Goal: Information Seeking & Learning: Learn about a topic

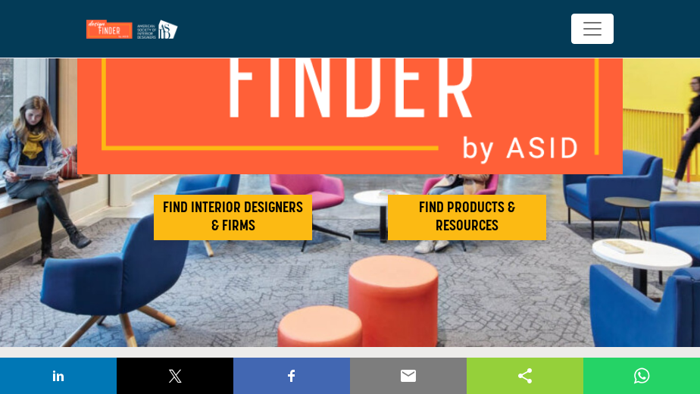
scroll to position [226, 0]
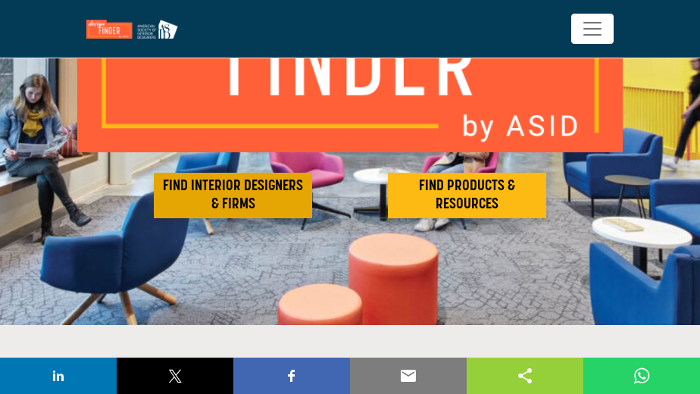
click at [255, 202] on h2 "FIND INTERIOR DESIGNERS & FIRMS" at bounding box center [232, 195] width 149 height 36
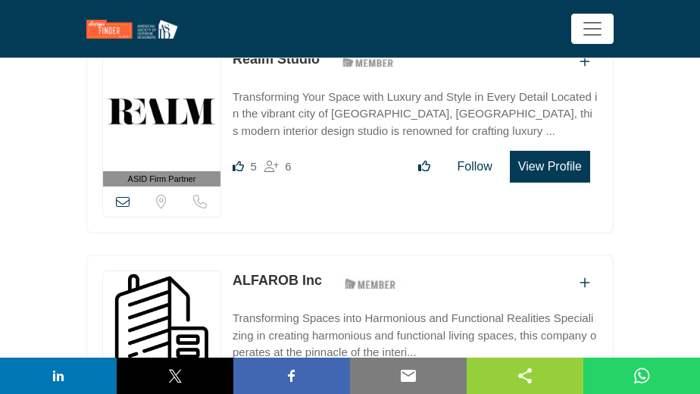
scroll to position [640, 0]
click at [585, 33] on span "Toggle navigation" at bounding box center [592, 28] width 23 height 23
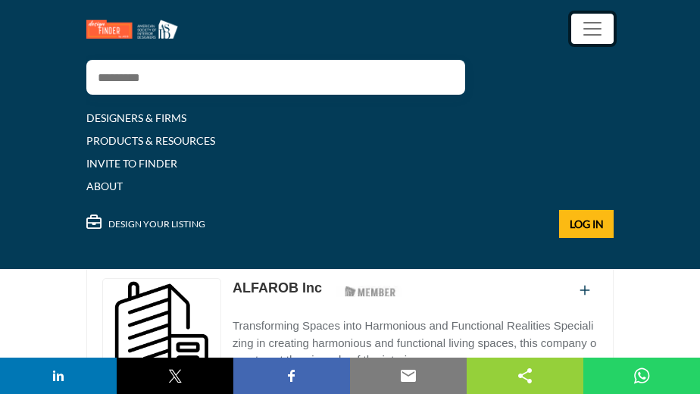
scroll to position [815, 0]
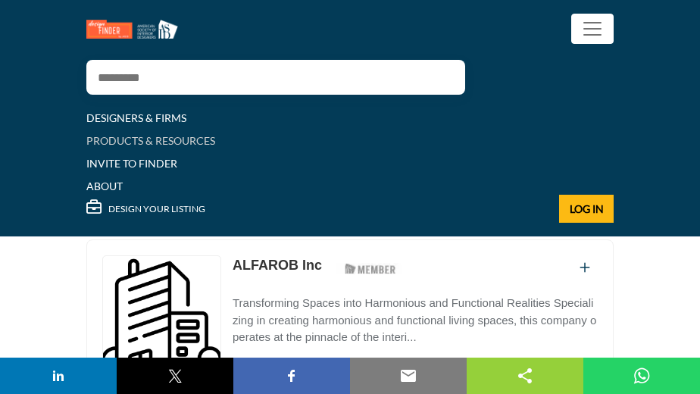
click at [215, 144] on link "PRODUCTS & RESOURCES" at bounding box center [150, 140] width 129 height 13
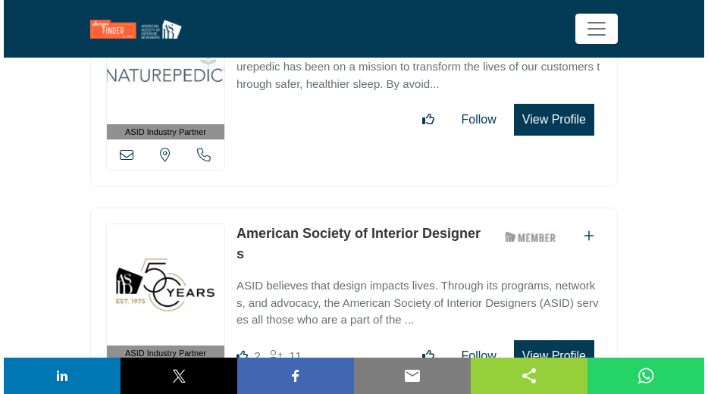
scroll to position [665, 0]
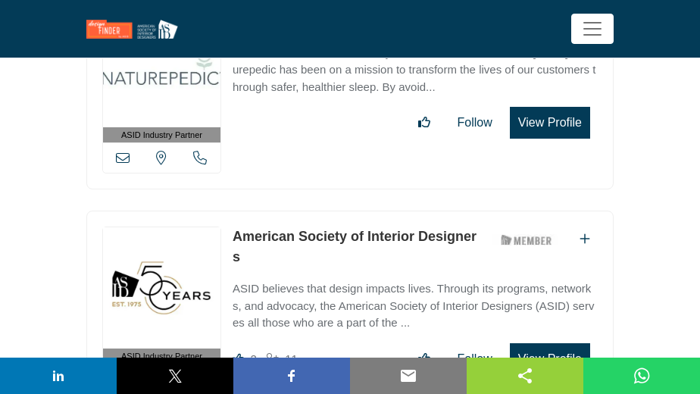
click at [517, 139] on button "View Profile" at bounding box center [550, 123] width 80 height 32
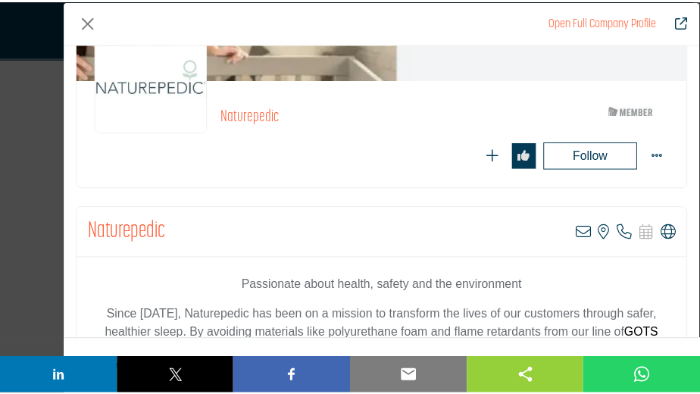
scroll to position [0, 0]
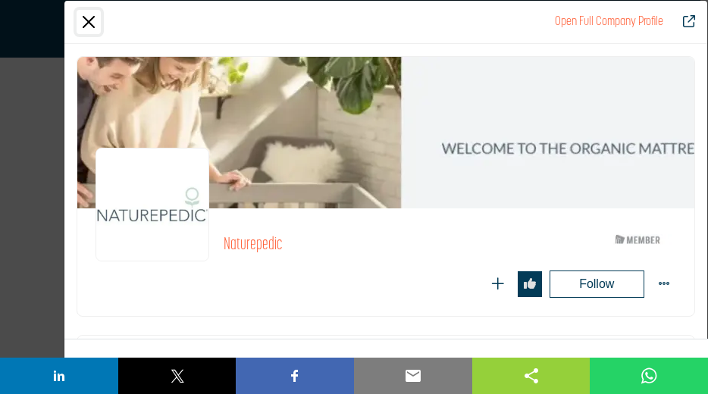
click at [82, 23] on button "Close" at bounding box center [89, 22] width 24 height 24
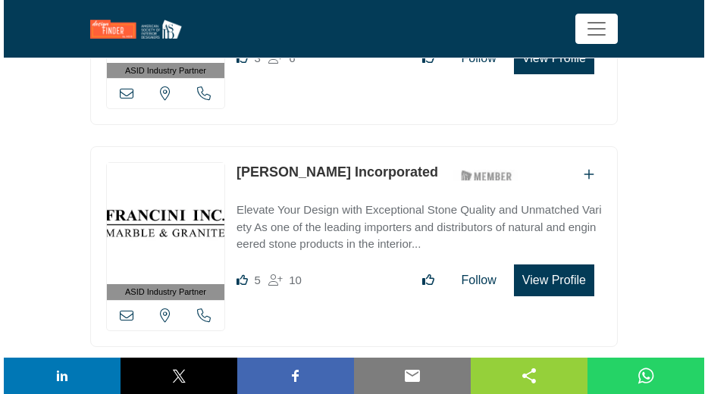
scroll to position [1639, 0]
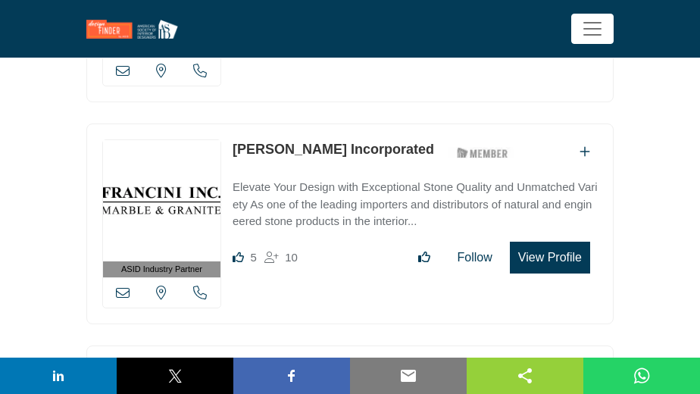
click at [574, 52] on button "View Profile" at bounding box center [550, 36] width 80 height 32
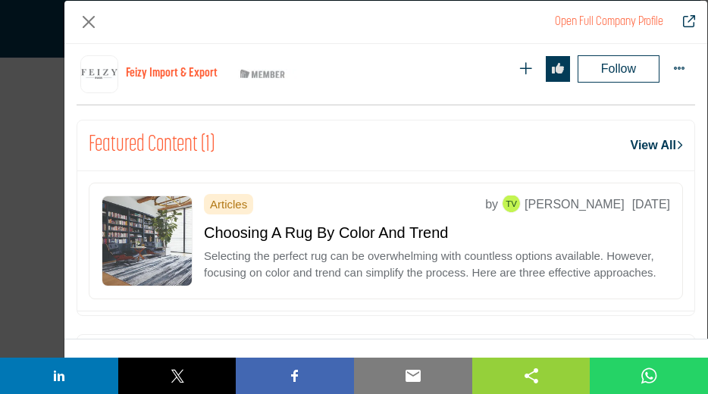
scroll to position [1513, 0]
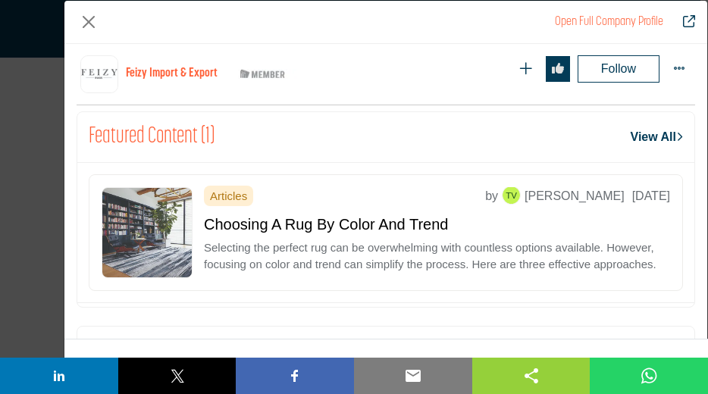
click at [649, 146] on link "View All" at bounding box center [656, 137] width 52 height 18
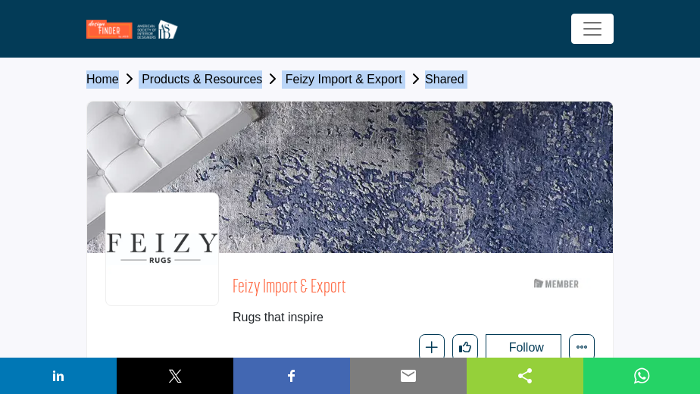
click at [270, 80] on link "Products & Resources" at bounding box center [214, 79] width 144 height 13
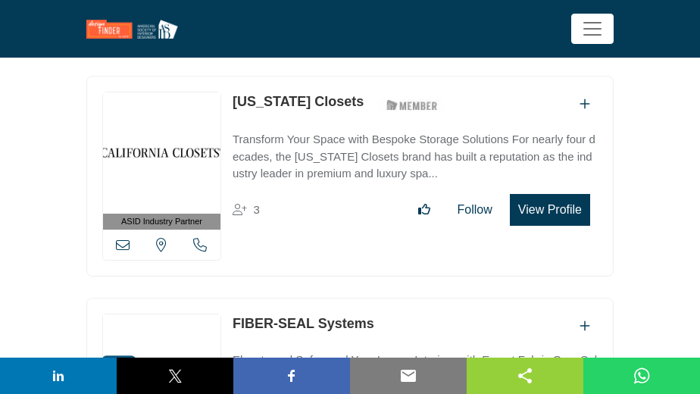
scroll to position [2983, 0]
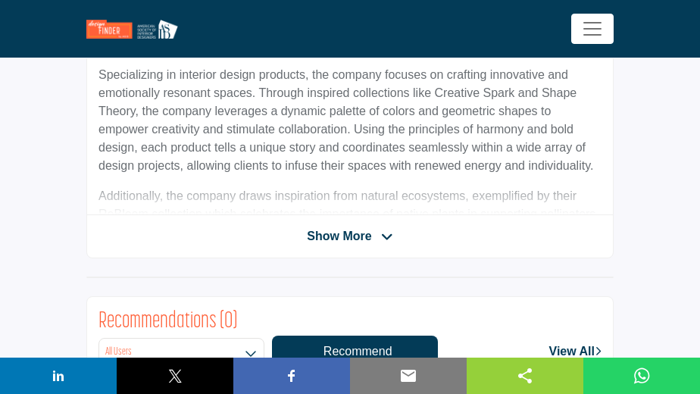
scroll to position [486, 0]
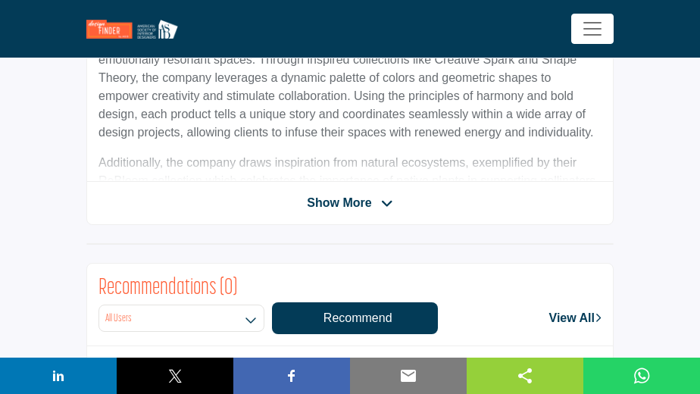
click at [393, 211] on icon at bounding box center [387, 204] width 12 height 14
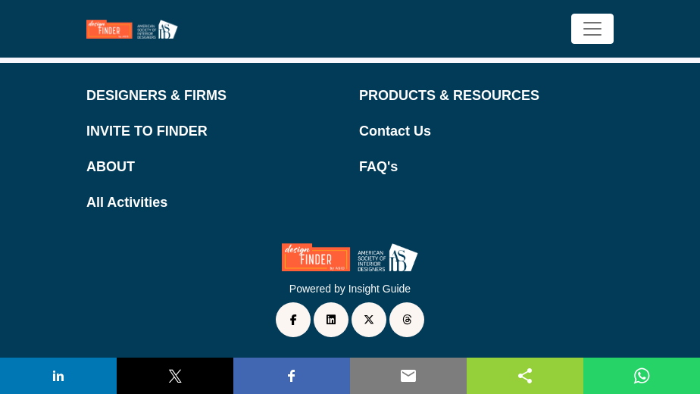
scroll to position [2949, 0]
click at [465, 95] on p "PRODUCTS & RESOURCES" at bounding box center [486, 96] width 255 height 20
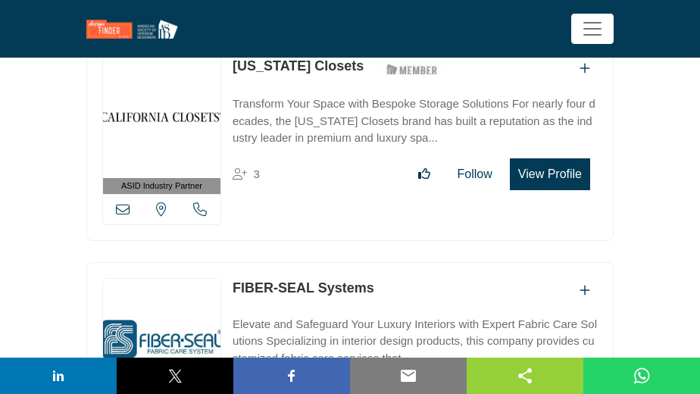
scroll to position [3027, 0]
